Goal: Task Accomplishment & Management: Use online tool/utility

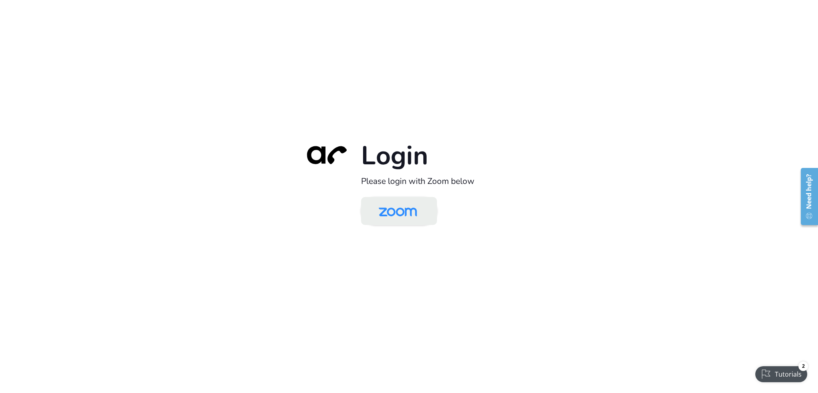
click at [408, 214] on img at bounding box center [397, 212] width 55 height 26
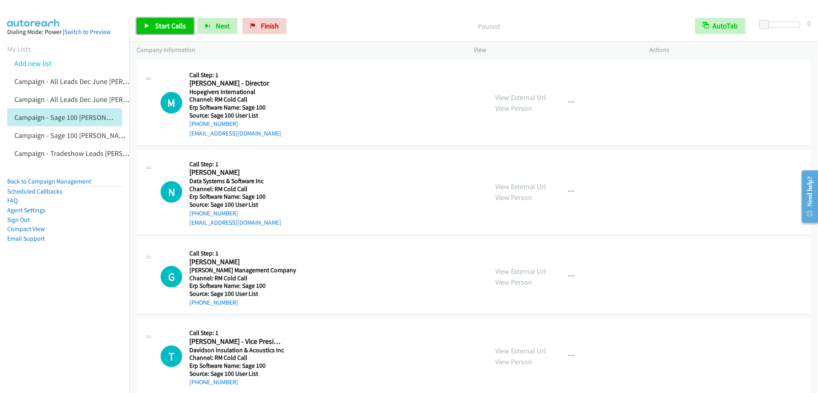
click at [158, 30] on span "Start Calls" at bounding box center [170, 25] width 31 height 9
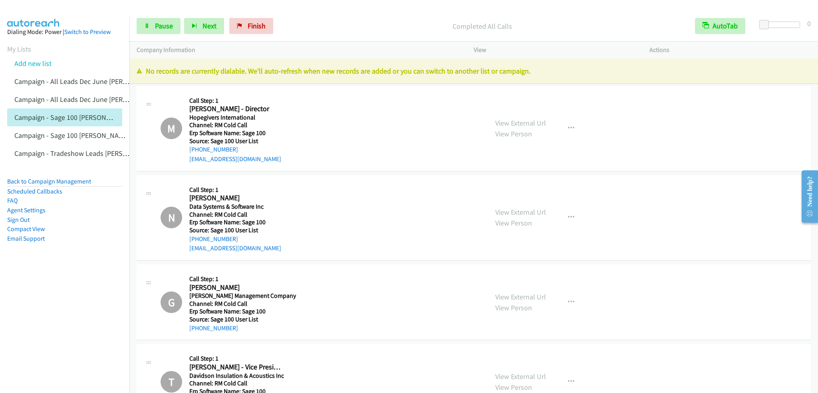
click at [56, 173] on aside "Dialing Mode: Power | Switch to Preview My Lists Add new list Campaign - All Le…" at bounding box center [64, 147] width 129 height 263
click at [56, 179] on link "Back to Campaign Management" at bounding box center [49, 181] width 84 height 8
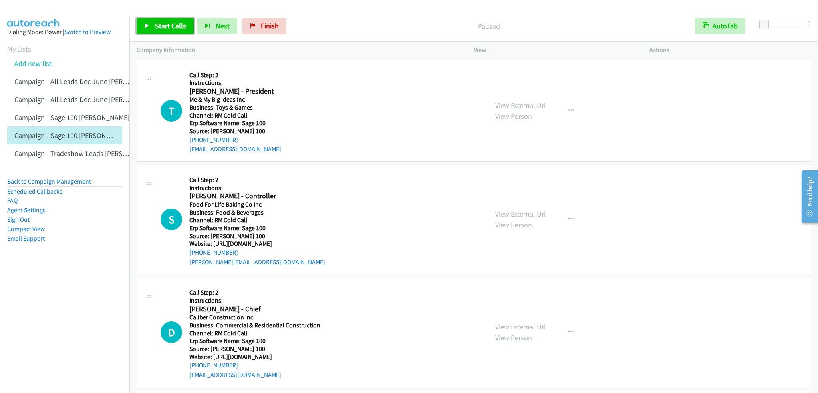
click at [154, 19] on link "Start Calls" at bounding box center [165, 26] width 57 height 16
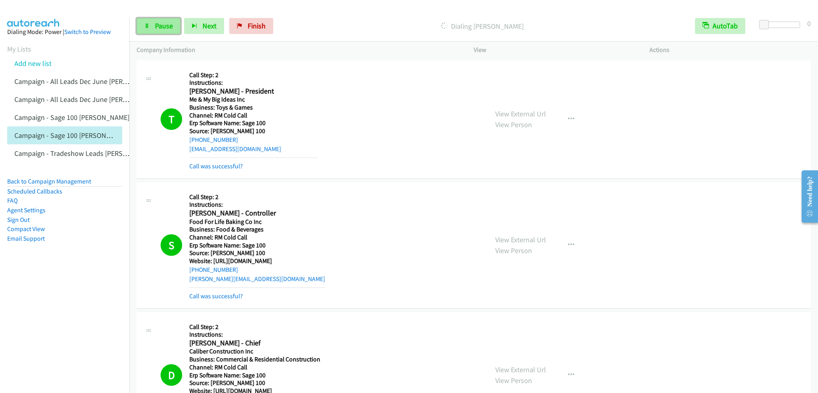
drag, startPoint x: 147, startPoint y: 20, endPoint x: 192, endPoint y: 0, distance: 48.6
click at [147, 21] on link "Pause" at bounding box center [159, 26] width 44 height 16
